Goal: Task Accomplishment & Management: Use online tool/utility

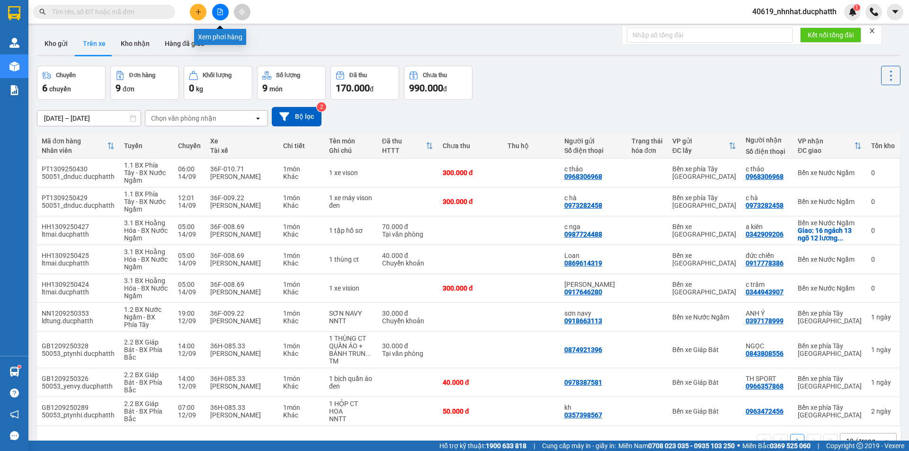
click at [226, 9] on button at bounding box center [220, 12] width 17 height 17
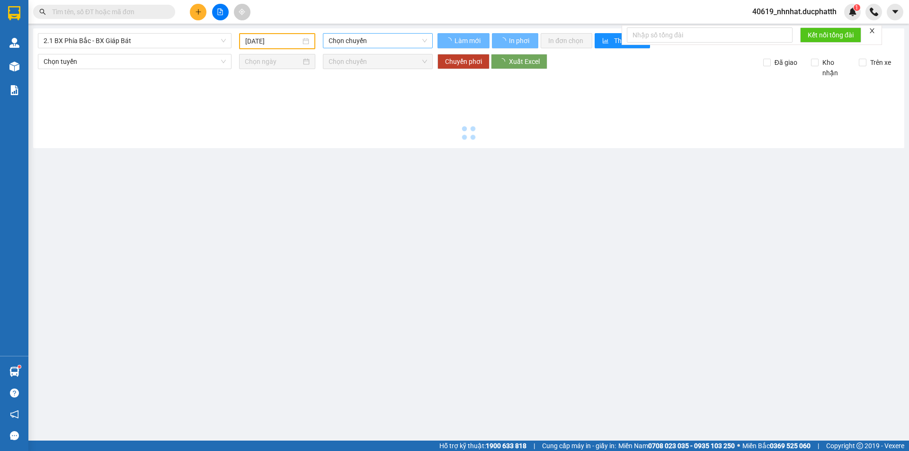
type input "[DATE]"
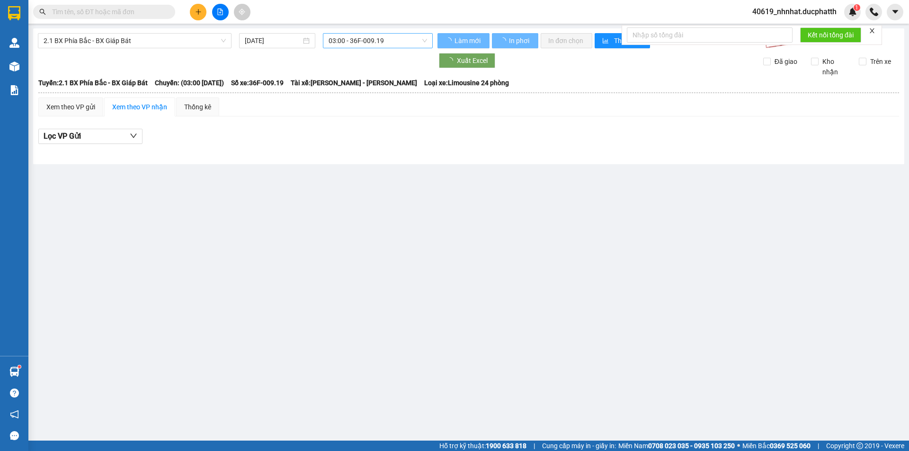
click at [366, 42] on span "03:00 - 36F-009.19" at bounding box center [378, 41] width 98 height 14
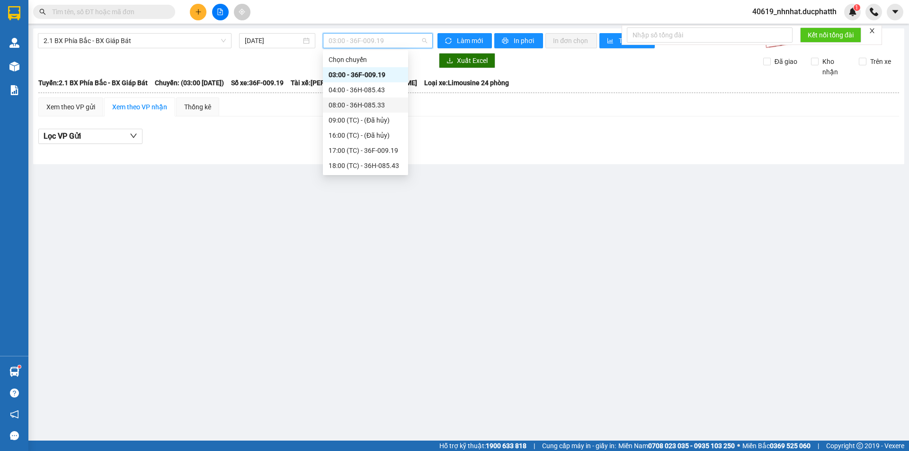
click at [345, 101] on div "08:00 - 36H-085.33" at bounding box center [366, 105] width 74 height 10
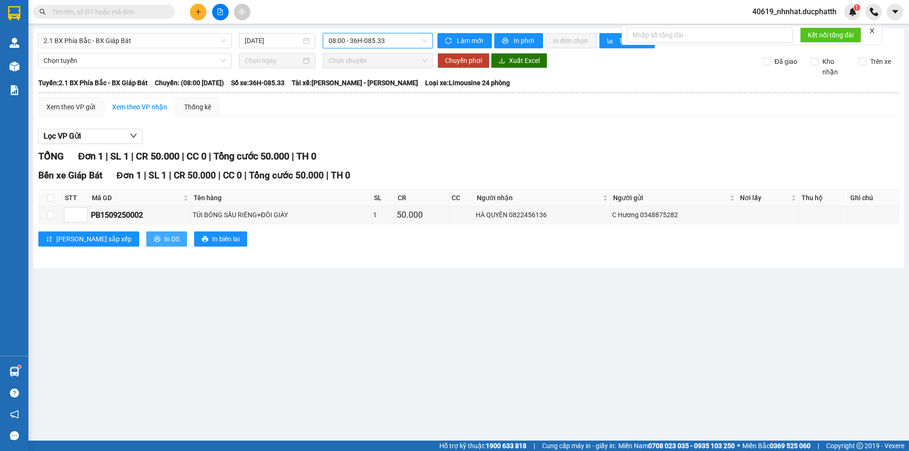
click at [164, 241] on span "In DS" at bounding box center [171, 239] width 15 height 10
